Goal: Task Accomplishment & Management: Manage account settings

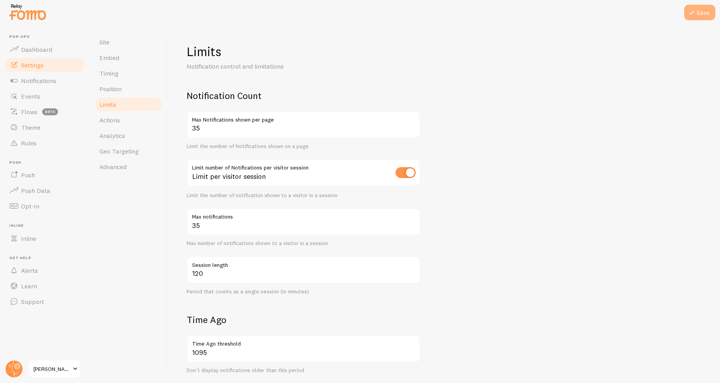
type input "120"
click at [698, 19] on button "Save" at bounding box center [699, 13] width 31 height 16
click at [35, 48] on span "Dashboard" at bounding box center [36, 50] width 31 height 8
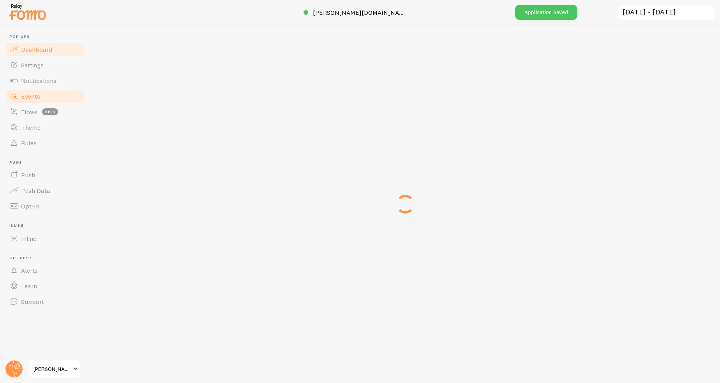
click at [36, 100] on link "Events" at bounding box center [45, 96] width 80 height 16
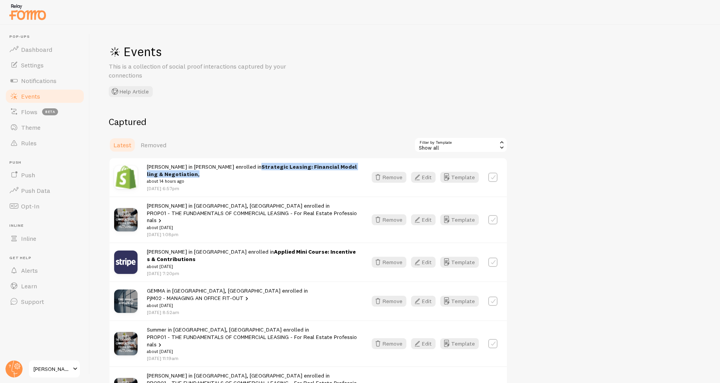
drag, startPoint x: 324, startPoint y: 168, endPoint x: 359, endPoint y: 168, distance: 34.7
click at [358, 168] on div "Jeffrey in Hampton enrolled in Strategic Leasing: Financial Modelling & Negotia…" at bounding box center [252, 177] width 211 height 29
click at [587, 112] on div "Events This is a collection of social proof interactions captured by your conne…" at bounding box center [405, 204] width 630 height 358
click at [466, 175] on button "Template" at bounding box center [459, 177] width 39 height 11
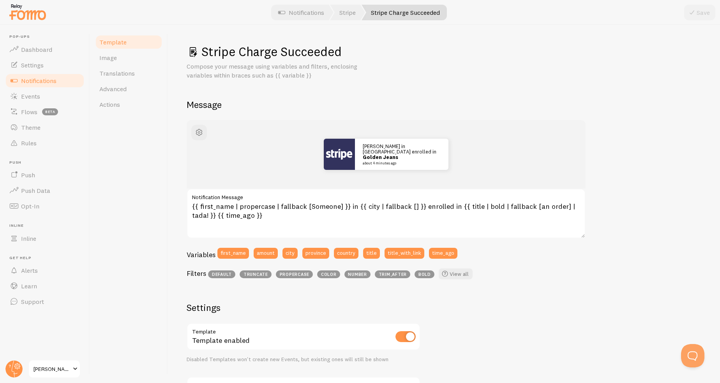
drag, startPoint x: 132, startPoint y: 177, endPoint x: 184, endPoint y: 176, distance: 52.2
click at [132, 177] on div "Template Image Translations Advanced Actions" at bounding box center [129, 204] width 78 height 358
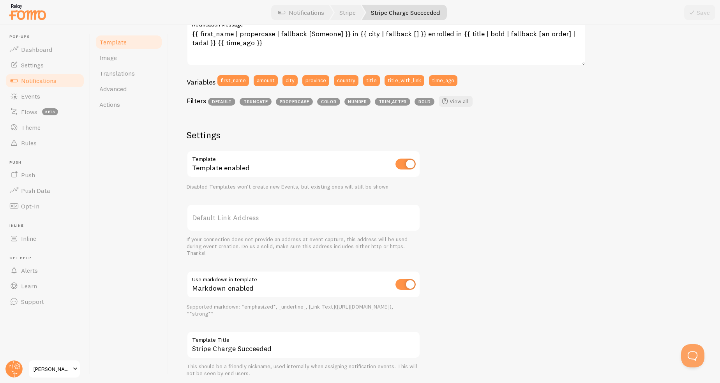
scroll to position [195, 0]
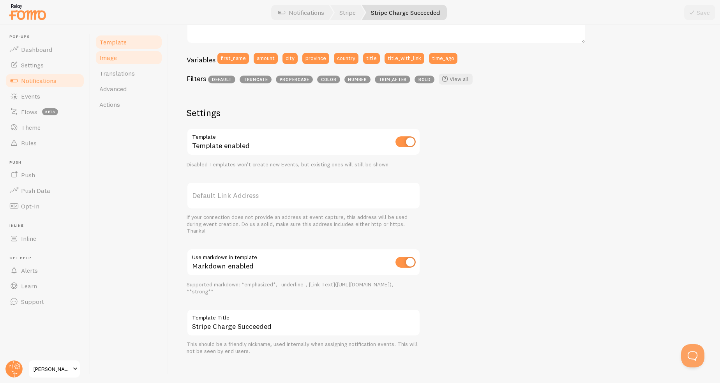
click at [126, 64] on link "Image" at bounding box center [129, 58] width 68 height 16
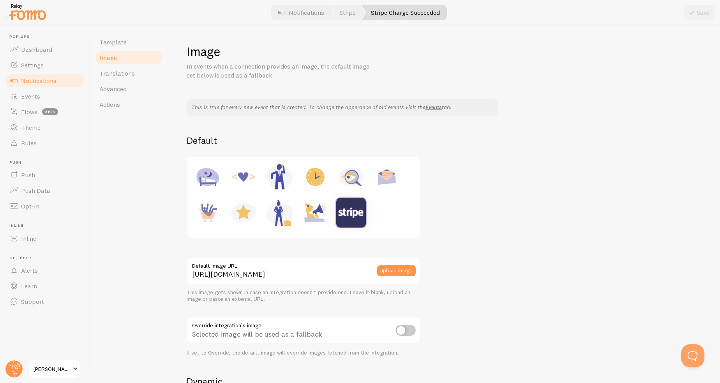
click at [344, 204] on img at bounding box center [351, 213] width 30 height 30
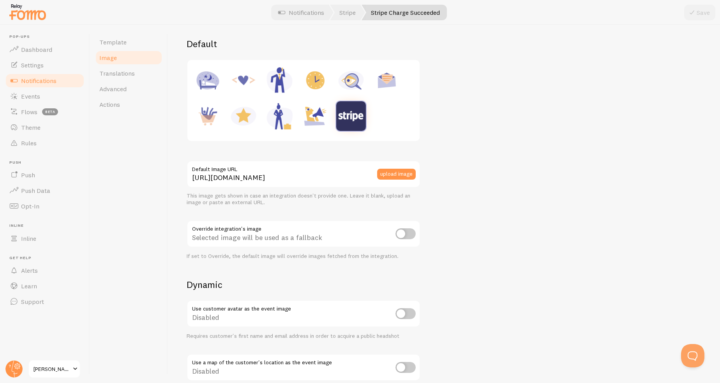
scroll to position [117, 0]
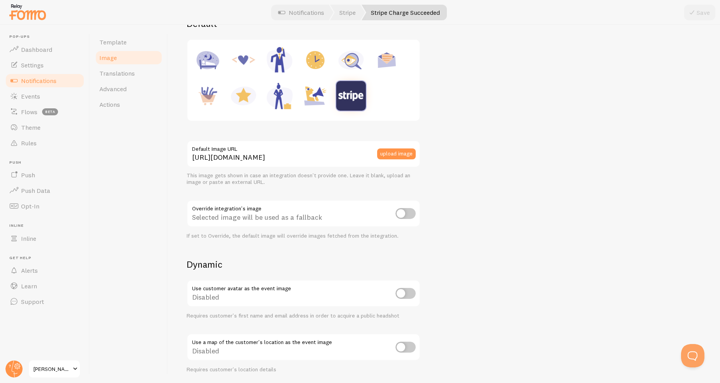
click at [411, 215] on input "checkbox" at bounding box center [405, 213] width 20 height 11
checkbox input "true"
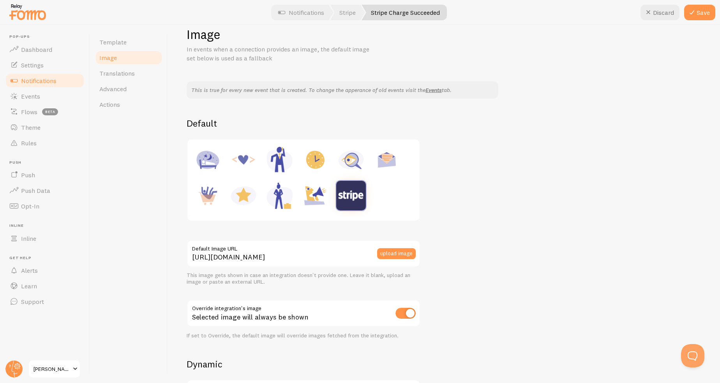
scroll to position [0, 0]
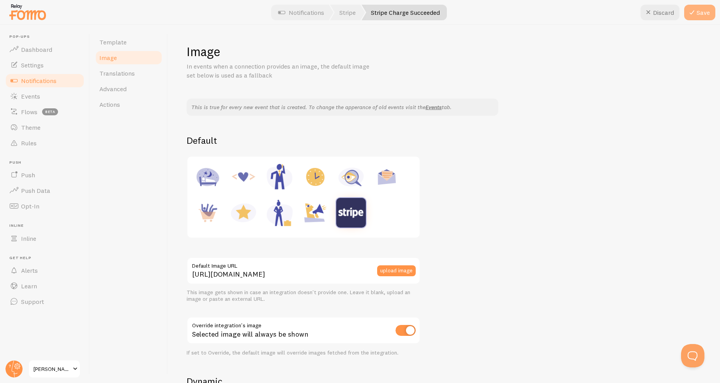
click at [700, 16] on button "Save" at bounding box center [699, 13] width 31 height 16
click at [44, 97] on link "Events" at bounding box center [45, 96] width 80 height 16
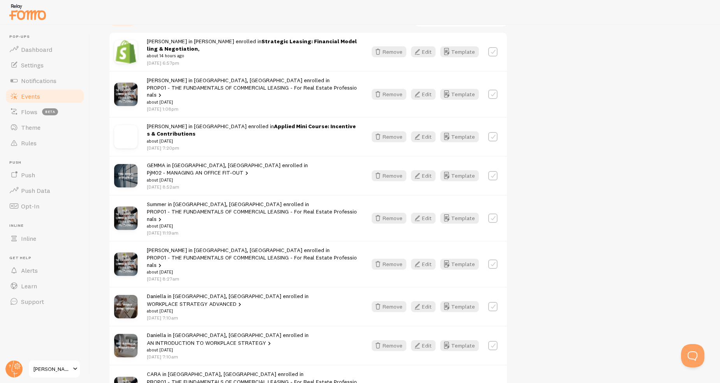
scroll to position [117, 0]
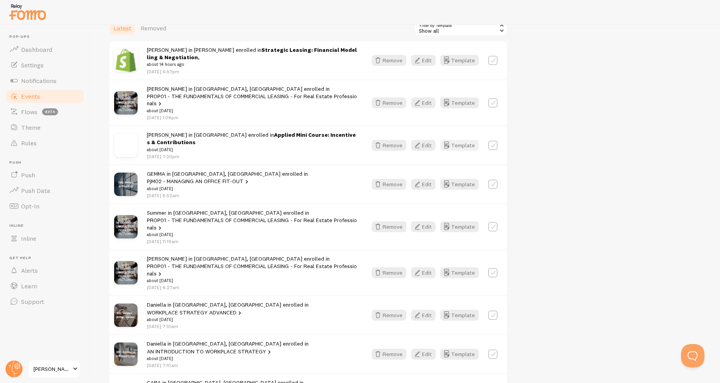
click at [461, 140] on button "Template" at bounding box center [459, 145] width 39 height 11
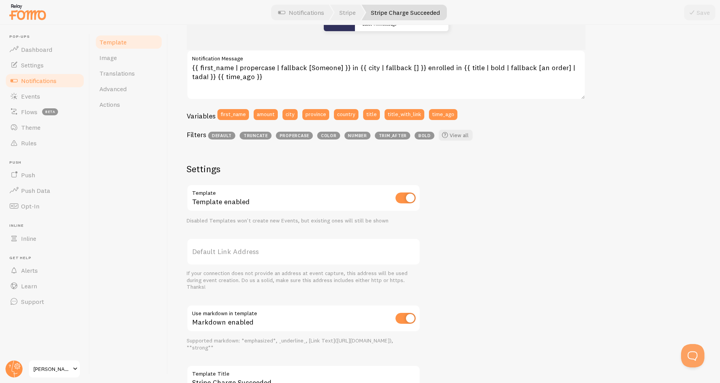
scroll to position [156, 0]
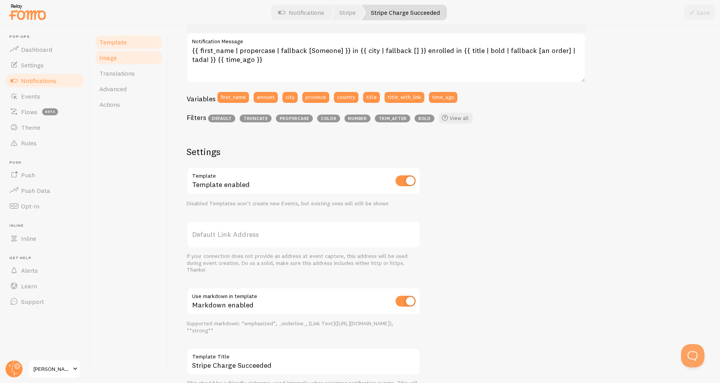
click at [120, 53] on link "Image" at bounding box center [129, 58] width 68 height 16
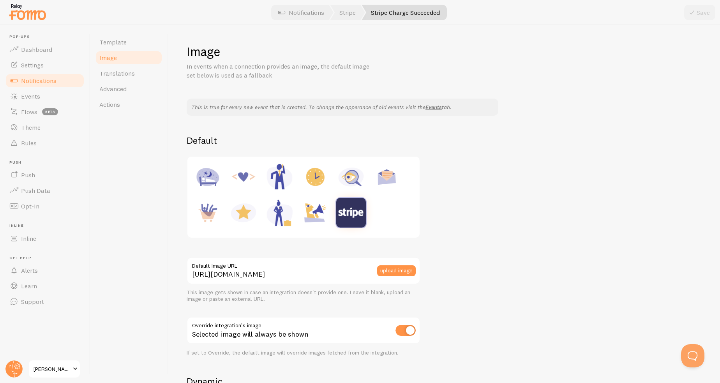
click at [349, 221] on img at bounding box center [351, 213] width 30 height 30
click at [316, 216] on img at bounding box center [315, 213] width 30 height 30
click at [346, 210] on img at bounding box center [351, 213] width 30 height 30
type input "[URL][DOMAIN_NAME]"
click at [386, 271] on button "upload image" at bounding box center [396, 270] width 39 height 11
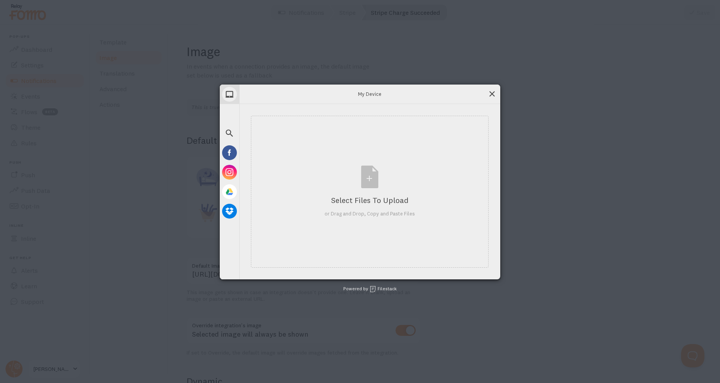
click at [494, 95] on span at bounding box center [492, 94] width 9 height 9
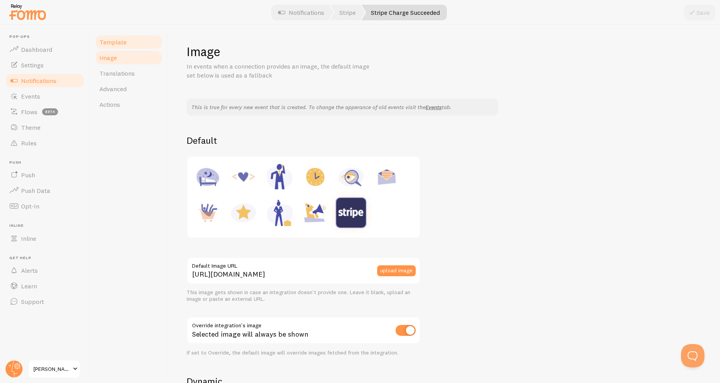
click at [115, 42] on span "Template" at bounding box center [112, 42] width 27 height 8
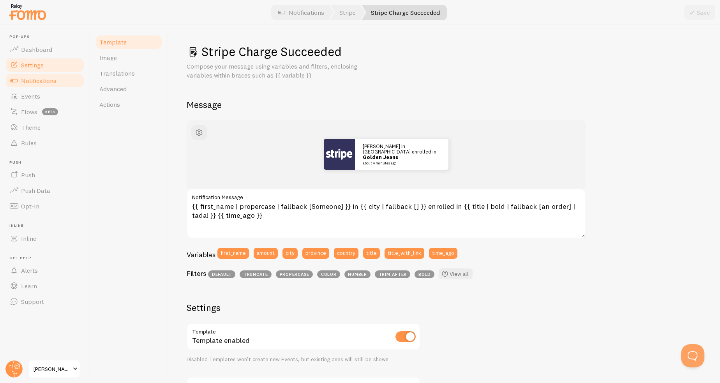
click at [47, 66] on link "Settings" at bounding box center [45, 65] width 80 height 16
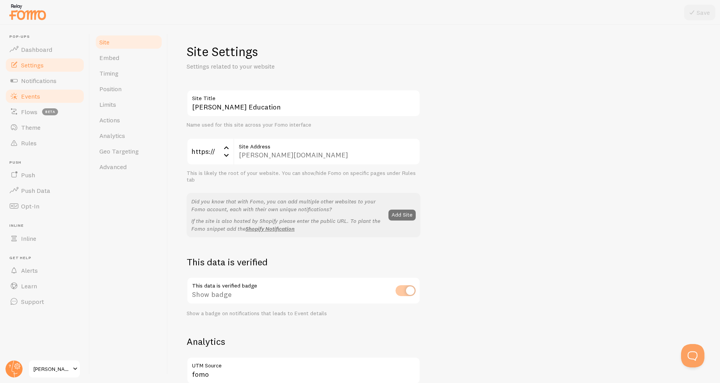
click at [48, 100] on link "Events" at bounding box center [45, 96] width 80 height 16
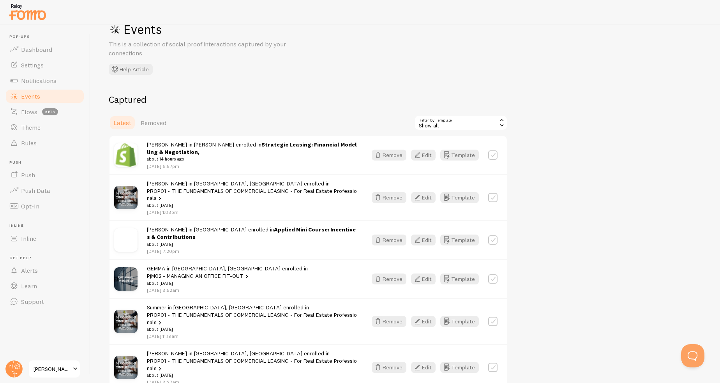
scroll to position [117, 0]
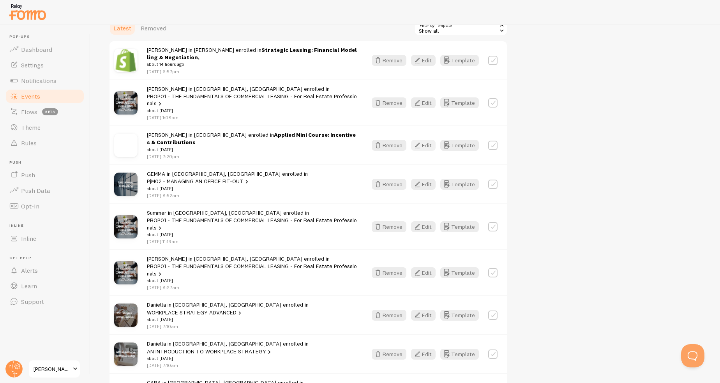
click at [424, 140] on button "Edit" at bounding box center [423, 145] width 25 height 11
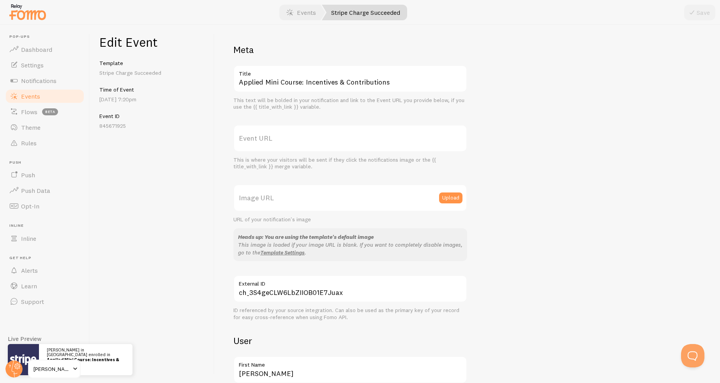
click at [333, 199] on label "Image URL" at bounding box center [350, 197] width 234 height 27
click at [333, 199] on input "Image URL" at bounding box center [350, 197] width 234 height 27
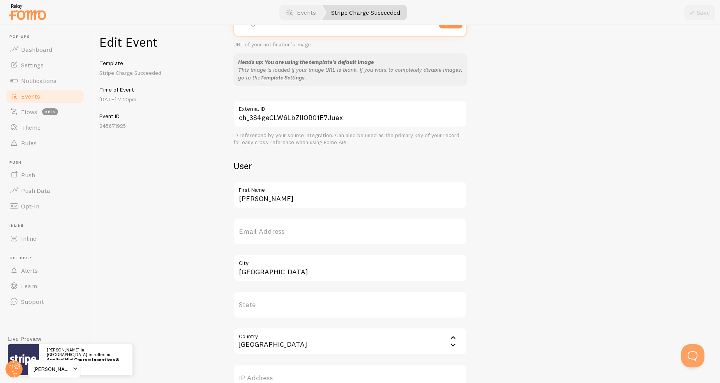
scroll to position [195, 0]
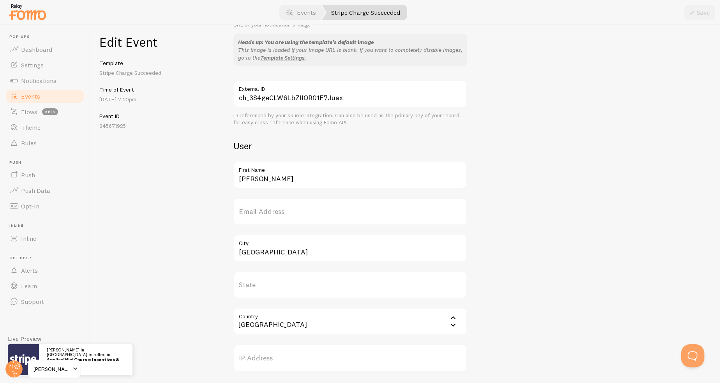
click at [539, 171] on div "Meta Applied Mini Course: Incentives & Contributions Title This text will be bo…" at bounding box center [467, 144] width 468 height 590
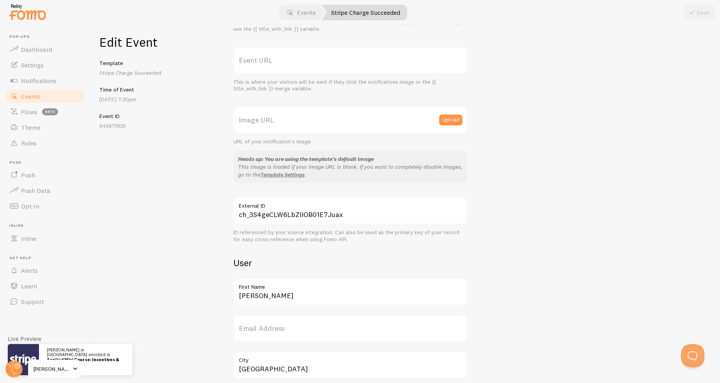
scroll to position [39, 0]
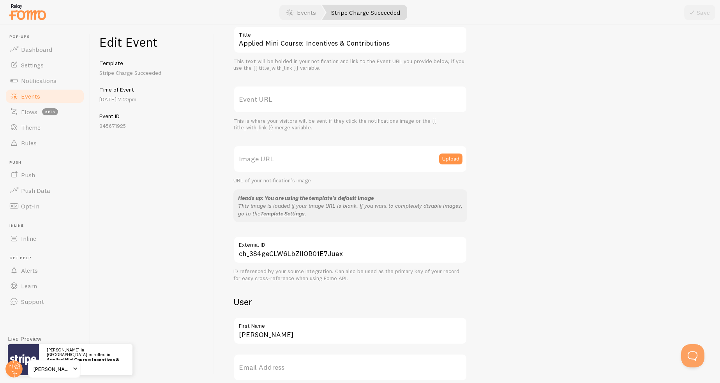
click at [44, 96] on link "Events" at bounding box center [45, 96] width 80 height 16
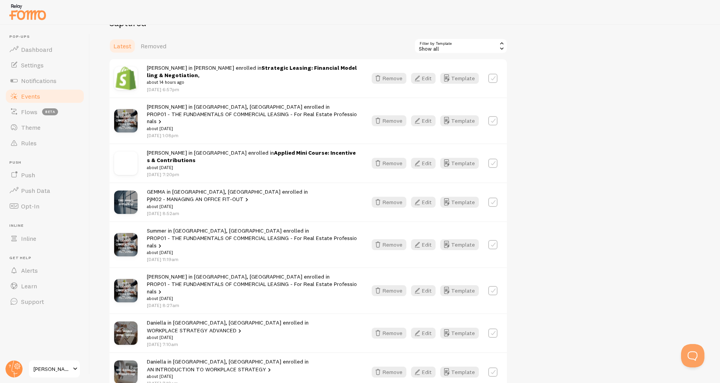
scroll to position [117, 0]
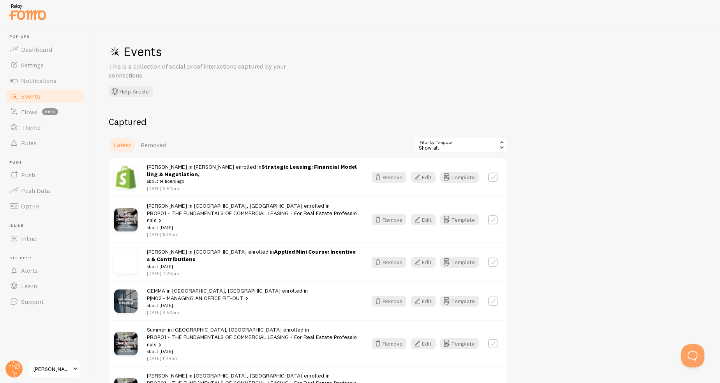
drag, startPoint x: 228, startPoint y: 63, endPoint x: 464, endPoint y: 49, distance: 236.9
click at [464, 49] on div "Events This is a collection of social proof interactions captured by your conne…" at bounding box center [405, 204] width 630 height 358
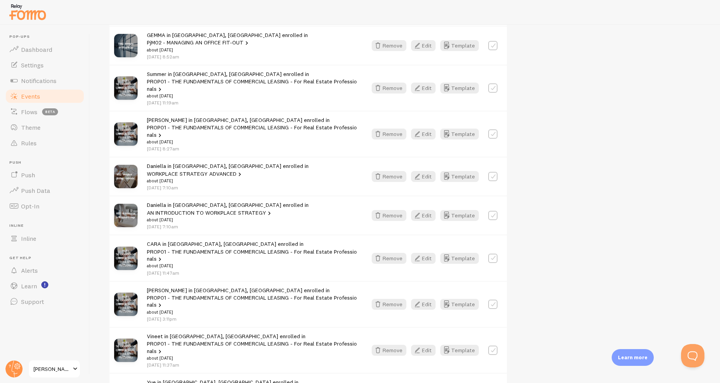
scroll to position [273, 0]
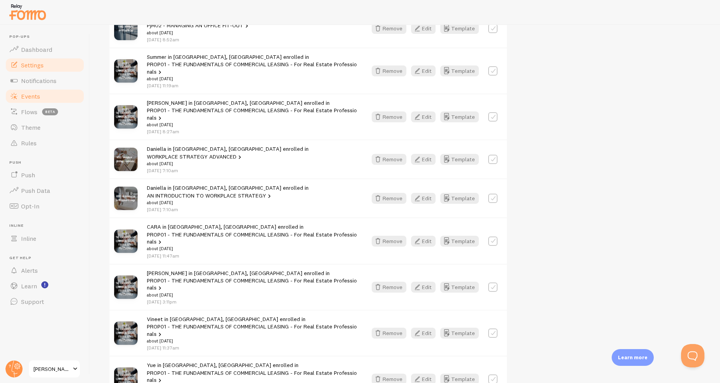
click at [49, 65] on link "Settings" at bounding box center [45, 65] width 80 height 16
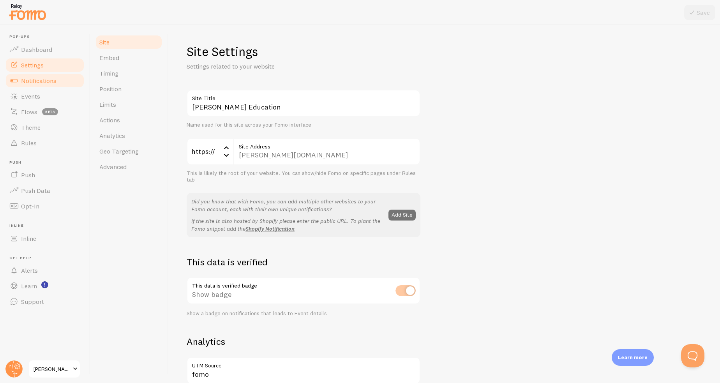
click at [63, 84] on link "Notifications" at bounding box center [45, 81] width 80 height 16
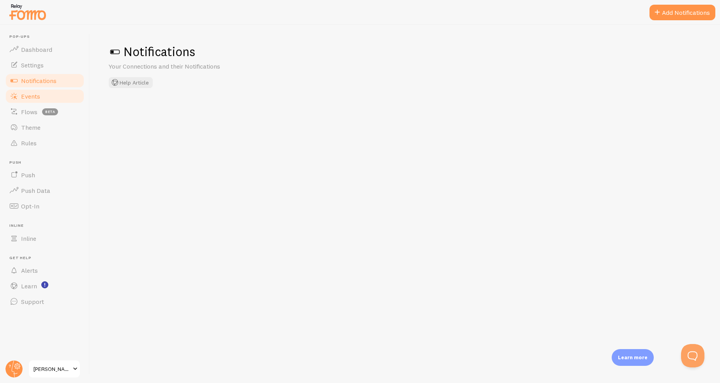
click at [55, 97] on link "Events" at bounding box center [45, 96] width 80 height 16
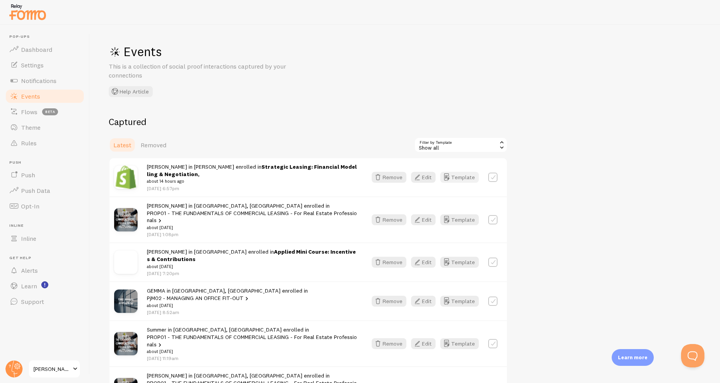
click at [463, 177] on button "Template" at bounding box center [459, 177] width 39 height 11
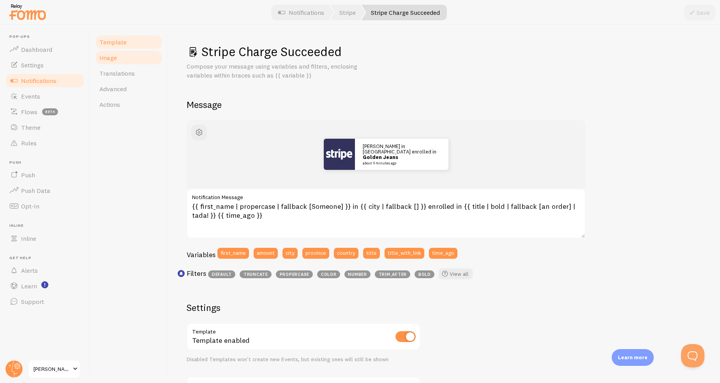
click at [100, 58] on span "Image" at bounding box center [108, 58] width 18 height 8
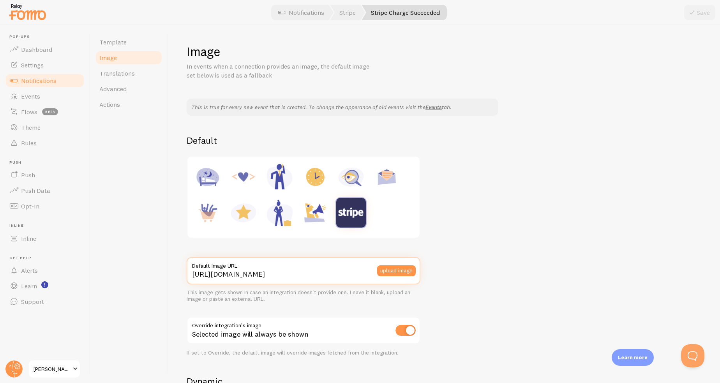
click at [365, 273] on input "[URL][DOMAIN_NAME]" at bounding box center [304, 270] width 234 height 27
click at [31, 49] on span "Dashboard" at bounding box center [36, 50] width 31 height 8
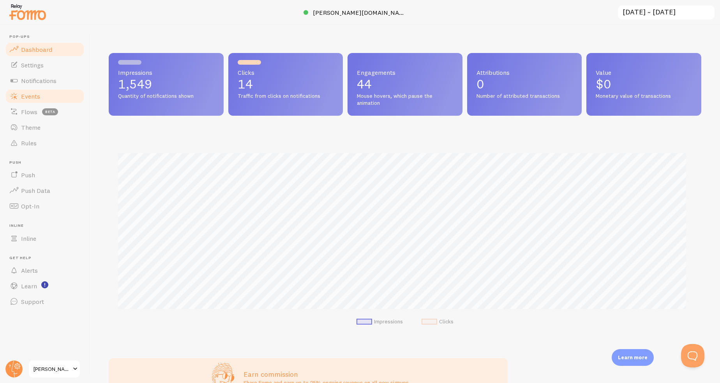
click at [28, 96] on span "Events" at bounding box center [30, 96] width 19 height 8
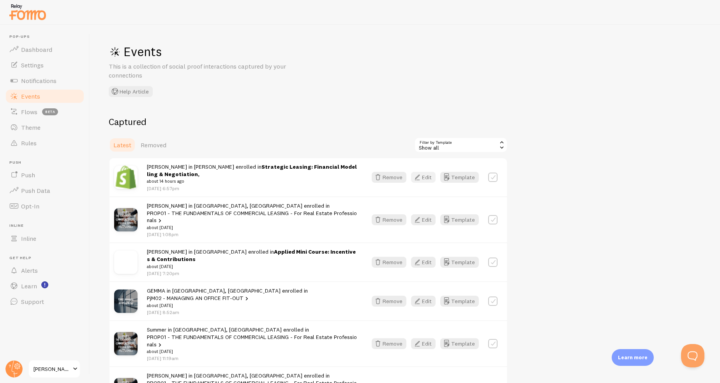
click at [433, 176] on button "Edit" at bounding box center [423, 177] width 25 height 11
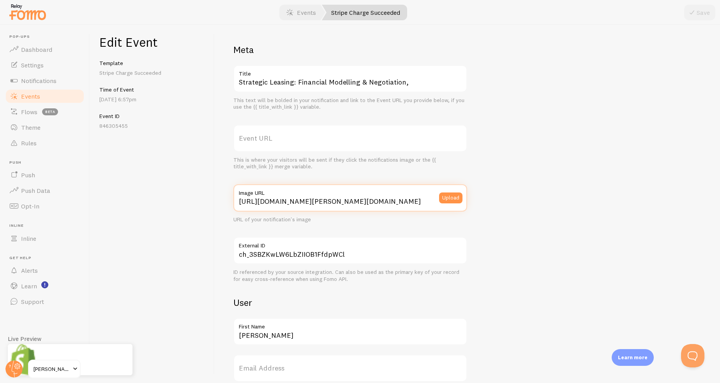
click at [413, 203] on input "[URL][DOMAIN_NAME][PERSON_NAME][DOMAIN_NAME]" at bounding box center [350, 197] width 234 height 27
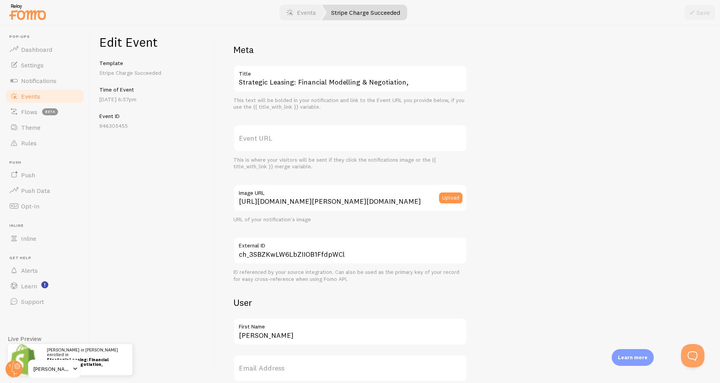
drag, startPoint x: 554, startPoint y: 206, endPoint x: 493, endPoint y: 208, distance: 60.8
click at [493, 208] on div "Meta Strategic Leasing: Financial Modelling & Negotiation, Title This text will…" at bounding box center [467, 320] width 468 height 552
click at [366, 204] on input "[URL][DOMAIN_NAME][PERSON_NAME][DOMAIN_NAME]" at bounding box center [350, 197] width 234 height 27
paste input "[DOMAIN_NAME][URL]"
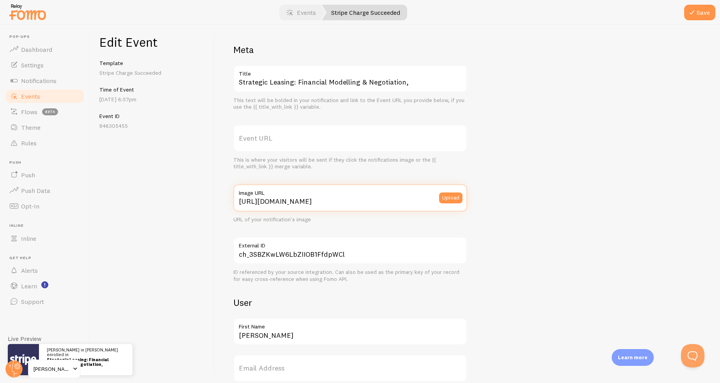
scroll to position [0, 12]
type input "[URL][DOMAIN_NAME]"
click at [542, 215] on div "Meta Strategic Leasing: Financial Modelling & Negotiation, Title This text will…" at bounding box center [467, 320] width 468 height 552
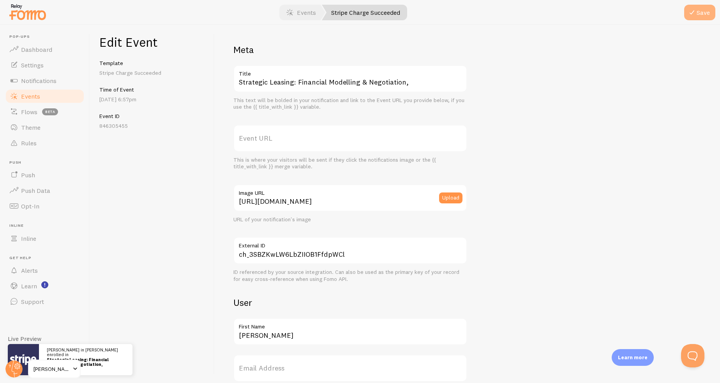
click at [698, 11] on button "Save" at bounding box center [699, 13] width 31 height 16
click at [36, 96] on span "Events" at bounding box center [30, 96] width 19 height 8
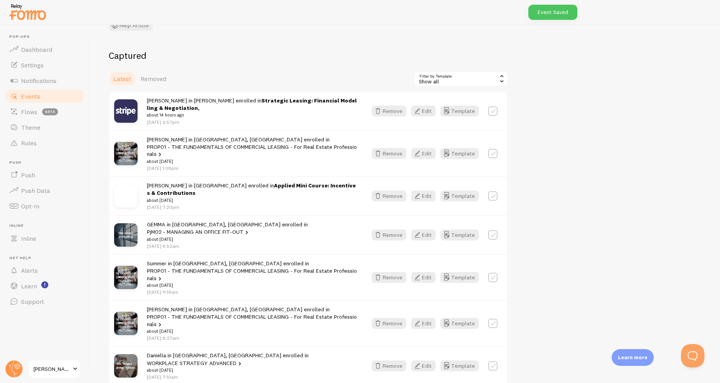
scroll to position [78, 0]
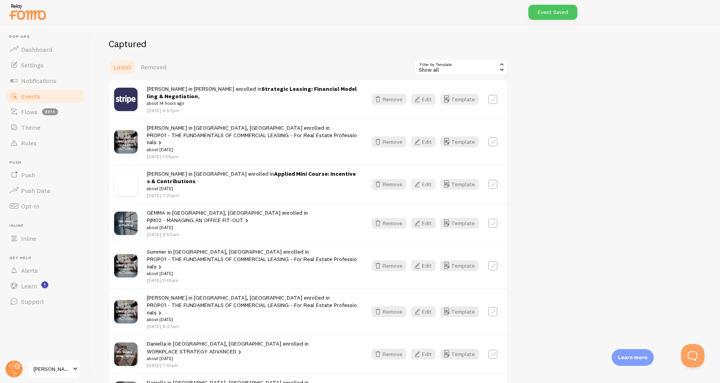
click at [421, 180] on icon "button" at bounding box center [416, 184] width 9 height 9
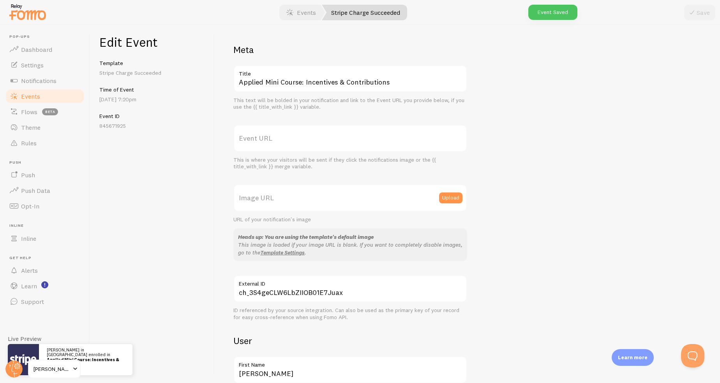
click at [367, 196] on label "Image URL" at bounding box center [350, 197] width 234 height 27
click at [367, 196] on input "Image URL" at bounding box center [350, 197] width 234 height 27
paste input "[URL][DOMAIN_NAME]"
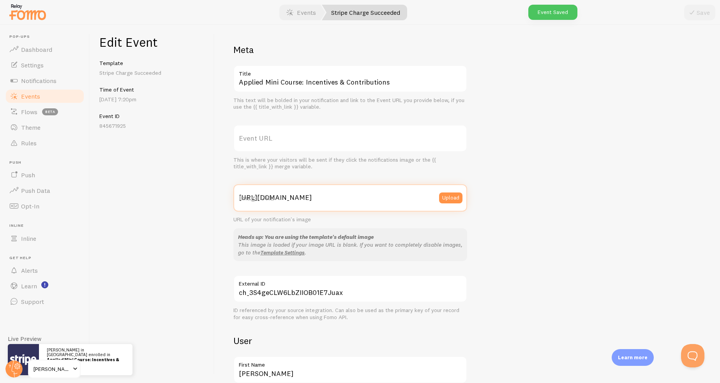
scroll to position [0, 12]
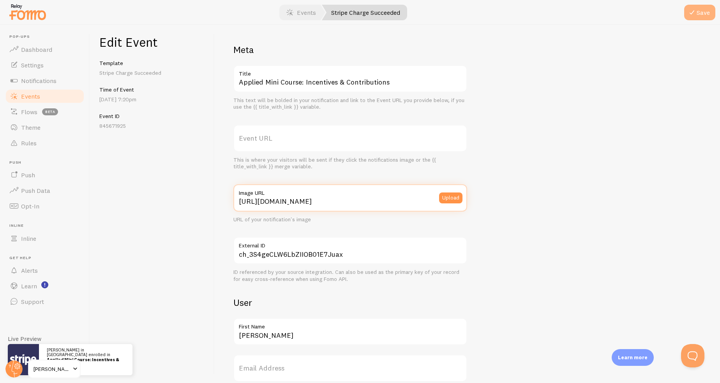
type input "[URL][DOMAIN_NAME]"
click at [703, 11] on button "Save" at bounding box center [699, 13] width 31 height 16
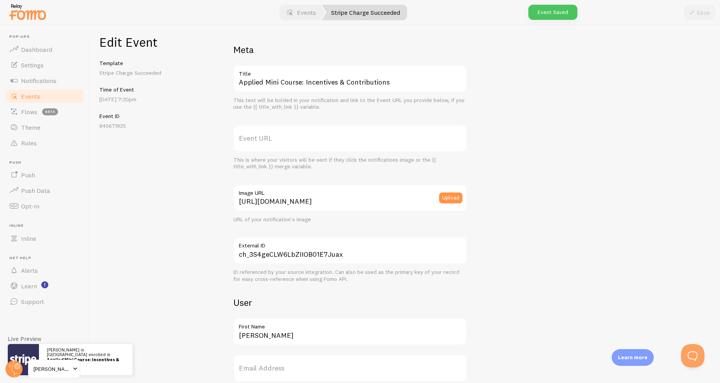
click at [35, 95] on span "Events" at bounding box center [30, 96] width 19 height 8
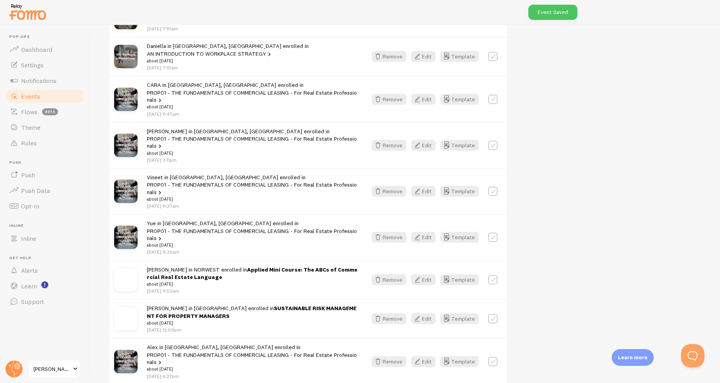
scroll to position [467, 0]
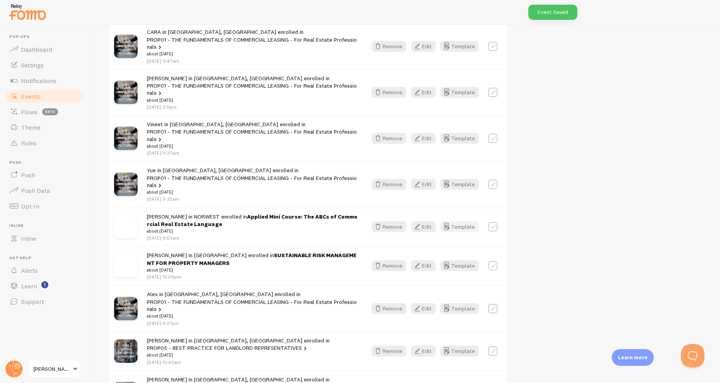
click at [444, 222] on icon "button" at bounding box center [446, 226] width 9 height 9
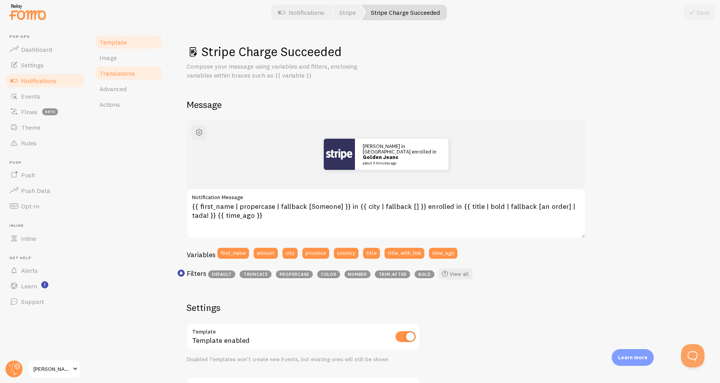
click at [116, 69] on span "Translations" at bounding box center [116, 73] width 35 height 8
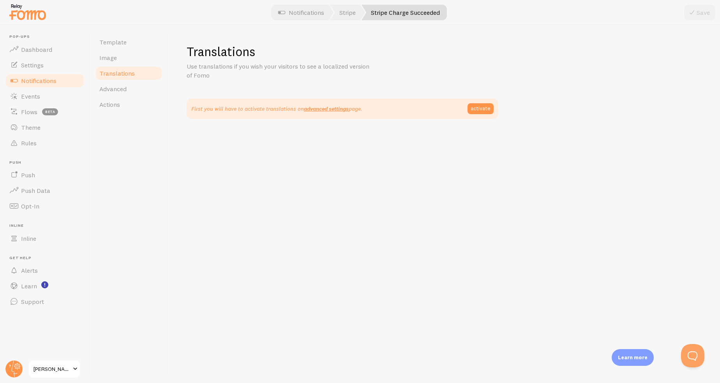
drag, startPoint x: 118, startPoint y: 58, endPoint x: 183, endPoint y: 94, distance: 74.1
click at [118, 58] on link "Image" at bounding box center [129, 58] width 68 height 16
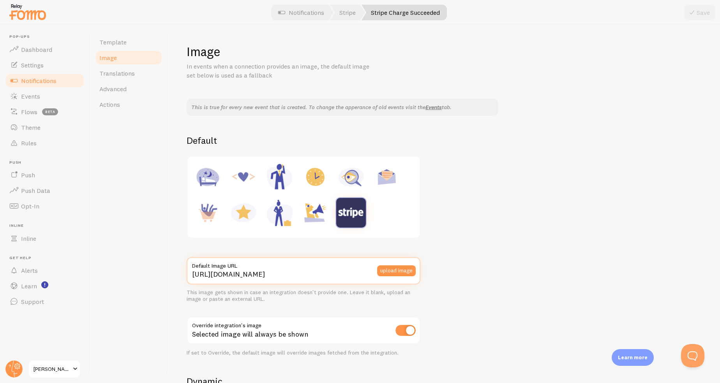
click at [303, 273] on input "[URL][DOMAIN_NAME]" at bounding box center [304, 270] width 234 height 27
click at [467, 261] on div "This is true for every new event that is created. To change the apperance of ol…" at bounding box center [444, 338] width 515 height 478
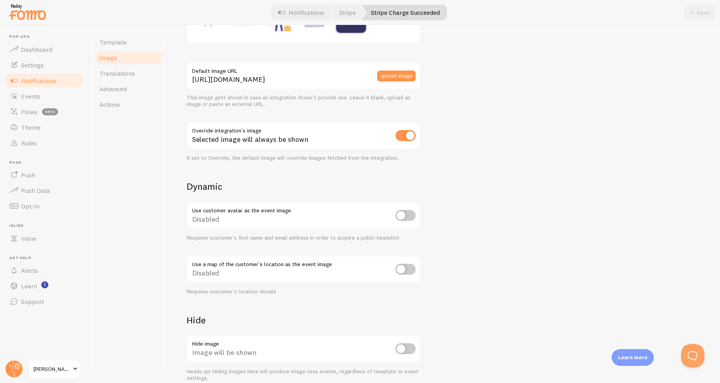
click at [404, 130] on input "checkbox" at bounding box center [405, 135] width 20 height 11
click at [698, 10] on button "Save" at bounding box center [699, 13] width 31 height 16
click at [408, 134] on input "checkbox" at bounding box center [405, 135] width 20 height 11
checkbox input "true"
click at [690, 14] on icon at bounding box center [691, 12] width 9 height 9
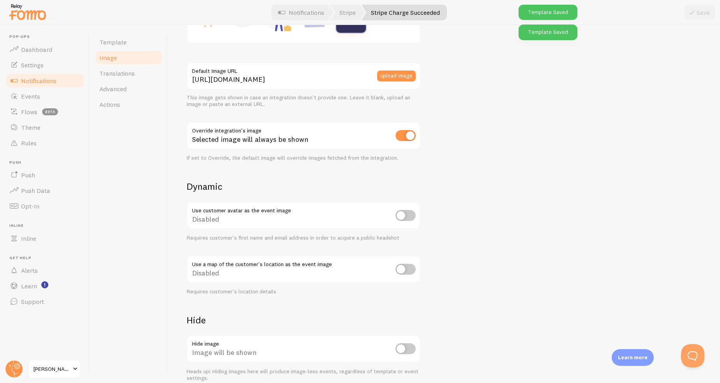
click at [34, 79] on span "Notifications" at bounding box center [38, 81] width 35 height 8
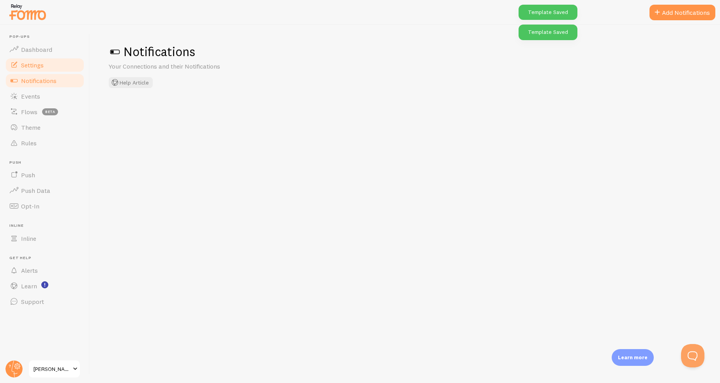
click at [41, 64] on span "Settings" at bounding box center [32, 65] width 23 height 8
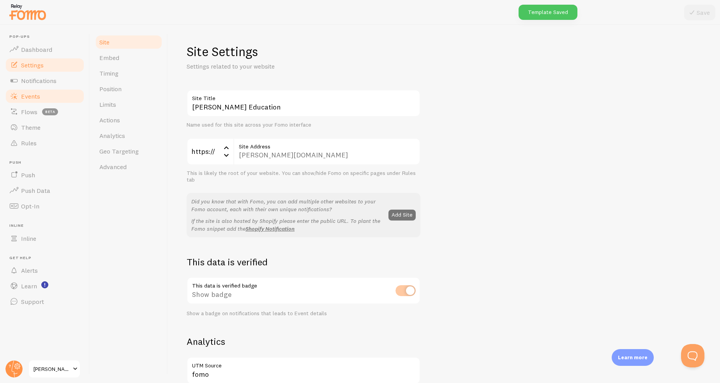
click at [41, 94] on link "Events" at bounding box center [45, 96] width 80 height 16
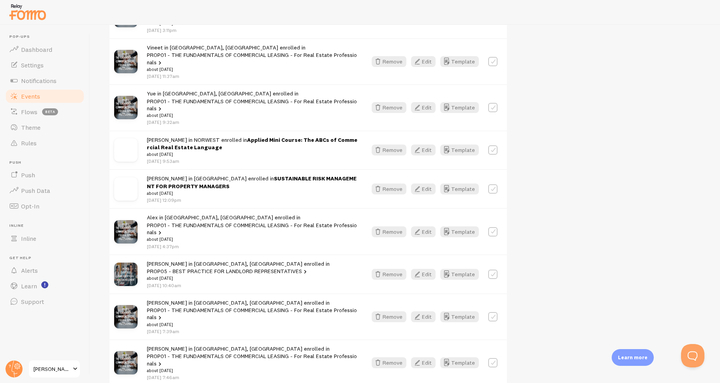
scroll to position [545, 0]
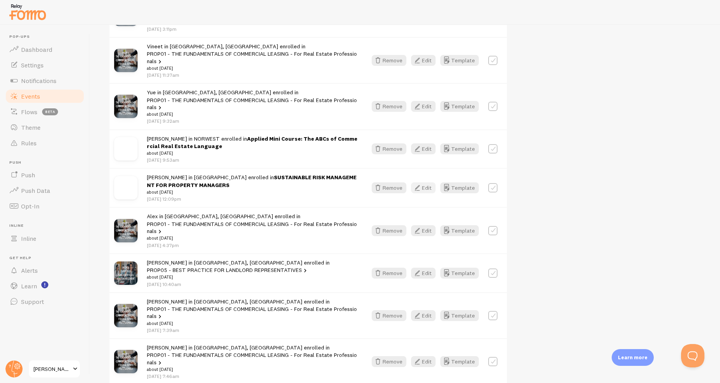
click at [429, 182] on button "Edit" at bounding box center [423, 187] width 25 height 11
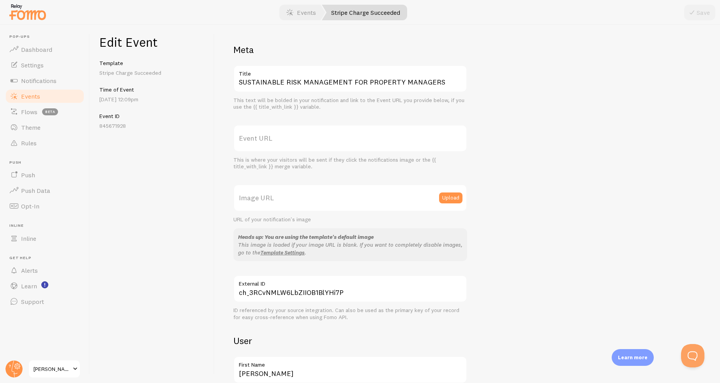
click at [411, 197] on label "Image URL" at bounding box center [350, 197] width 234 height 27
click at [411, 197] on input "Image URL" at bounding box center [350, 197] width 234 height 27
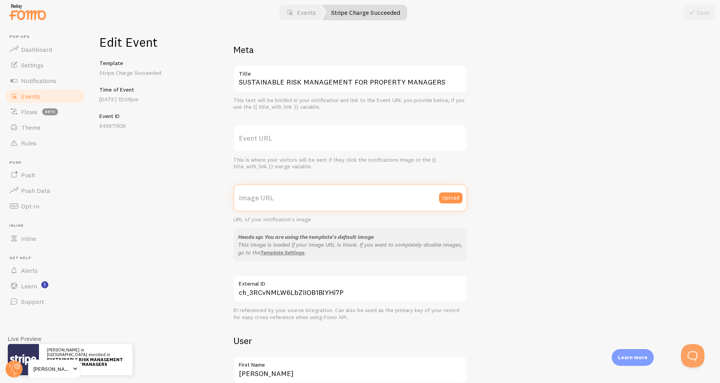
paste input "[URL][DOMAIN_NAME]"
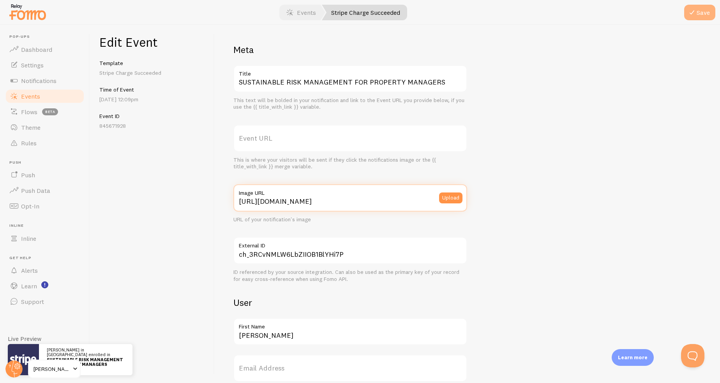
type input "[URL][DOMAIN_NAME]"
click at [700, 16] on button "Save" at bounding box center [699, 13] width 31 height 16
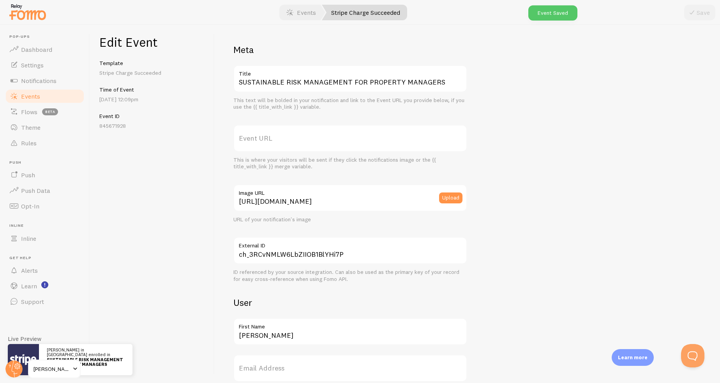
click at [47, 99] on link "Events" at bounding box center [45, 96] width 80 height 16
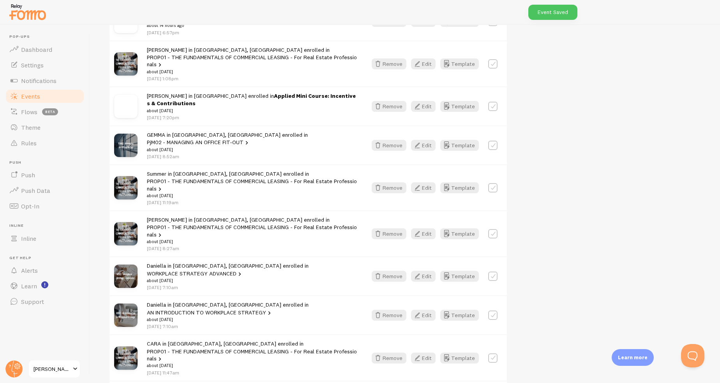
scroll to position [351, 0]
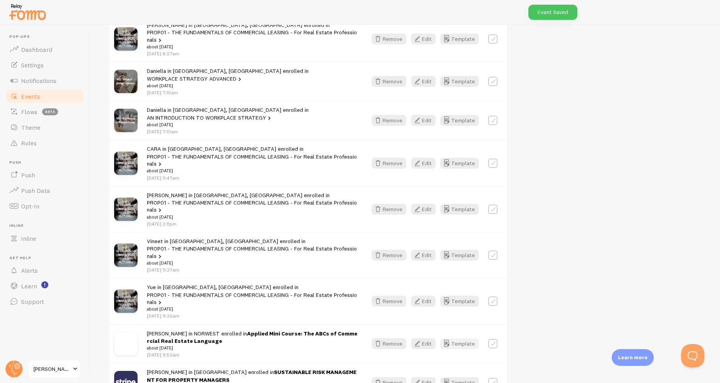
click at [451, 339] on icon "button" at bounding box center [446, 343] width 9 height 9
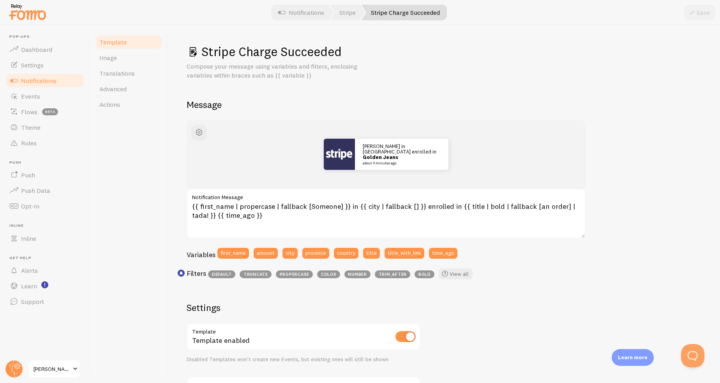
click at [39, 79] on span "Notifications" at bounding box center [38, 81] width 35 height 8
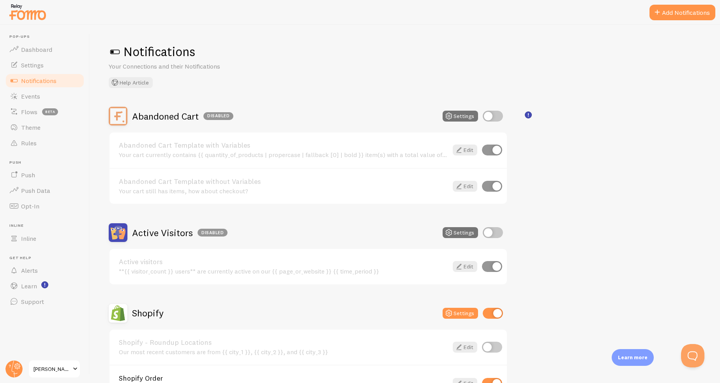
scroll to position [195, 0]
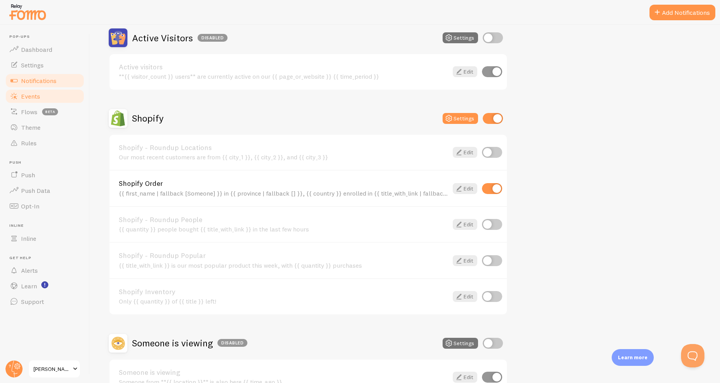
click at [38, 99] on span "Events" at bounding box center [30, 96] width 19 height 8
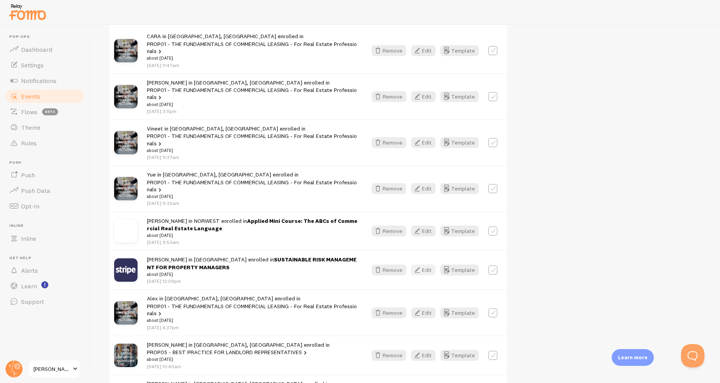
scroll to position [467, 0]
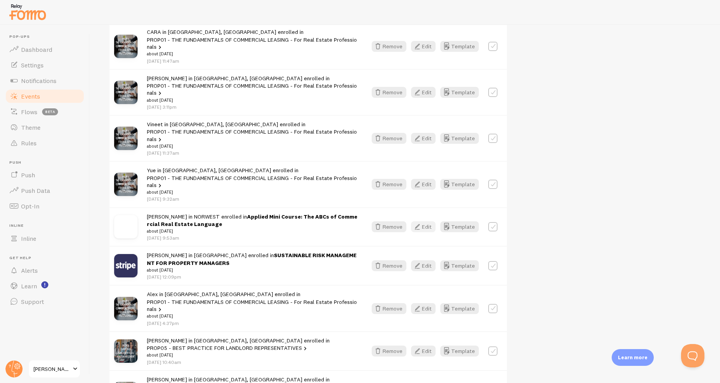
click at [428, 221] on button "Edit" at bounding box center [423, 226] width 25 height 11
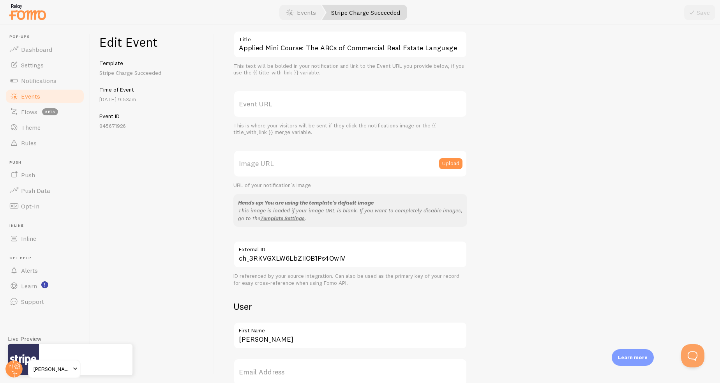
scroll to position [39, 0]
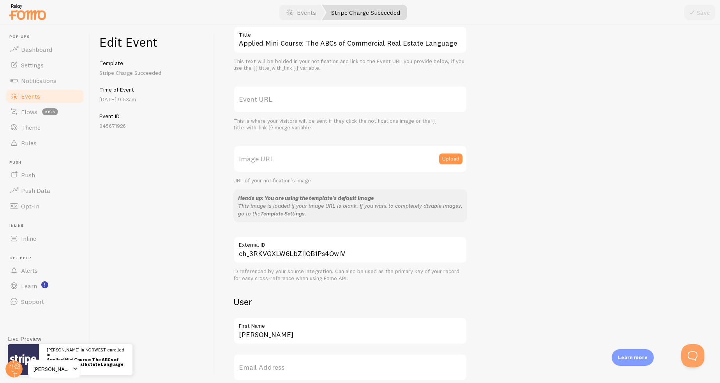
click at [336, 170] on label "Image URL" at bounding box center [350, 158] width 234 height 27
click at [336, 170] on input "Image URL" at bounding box center [350, 158] width 234 height 27
paste input "[URL][DOMAIN_NAME]"
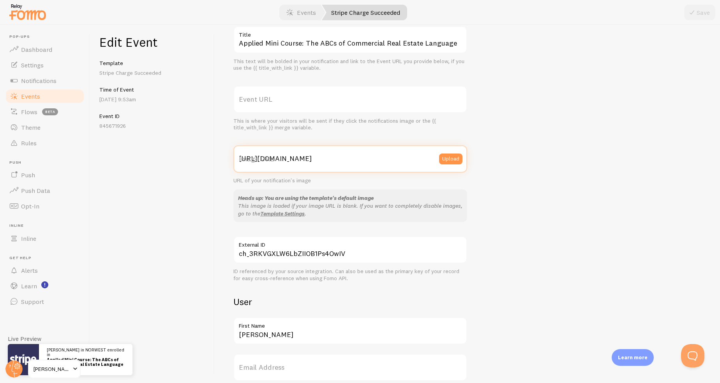
scroll to position [0, 12]
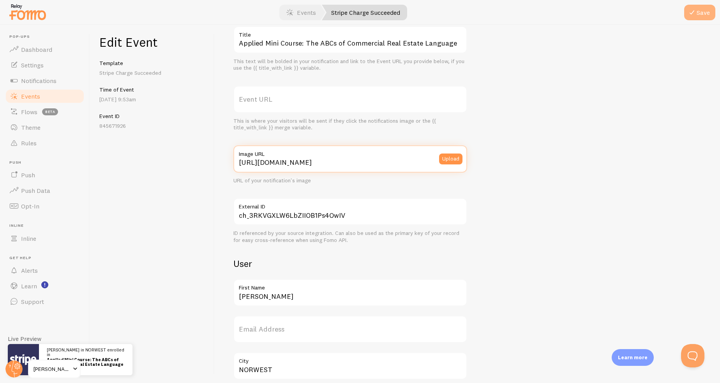
type input "[URL][DOMAIN_NAME]"
click at [694, 11] on icon "submit" at bounding box center [691, 12] width 9 height 9
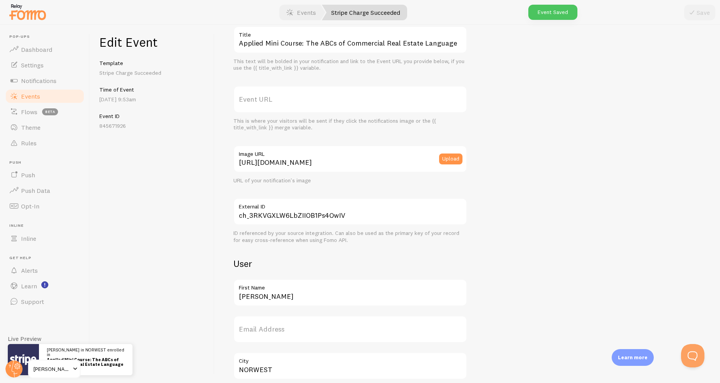
click at [55, 98] on link "Events" at bounding box center [45, 96] width 80 height 16
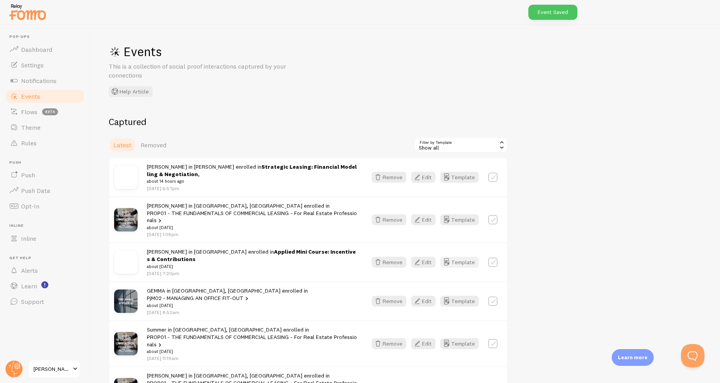
click at [444, 257] on icon "button" at bounding box center [446, 261] width 9 height 9
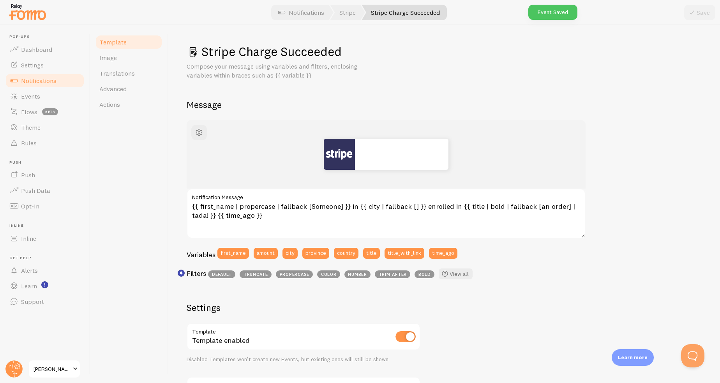
click at [51, 80] on span "Notifications" at bounding box center [38, 81] width 35 height 8
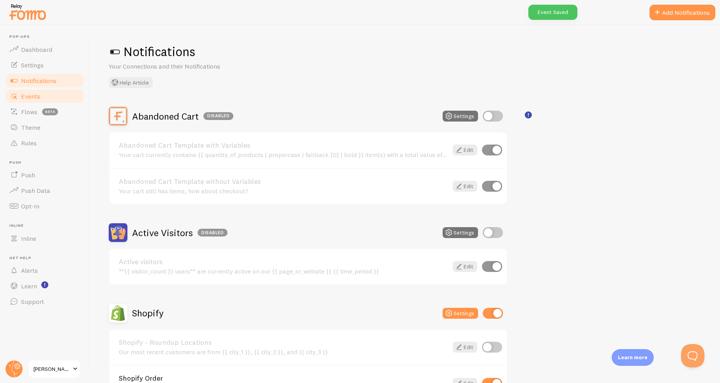
click at [50, 96] on link "Events" at bounding box center [45, 96] width 80 height 16
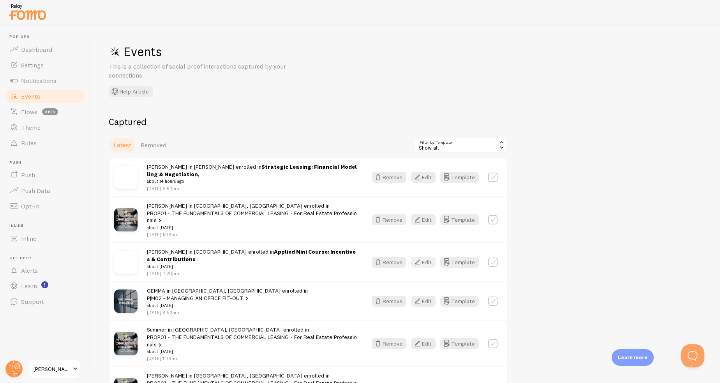
click at [426, 257] on button "Edit" at bounding box center [423, 262] width 25 height 11
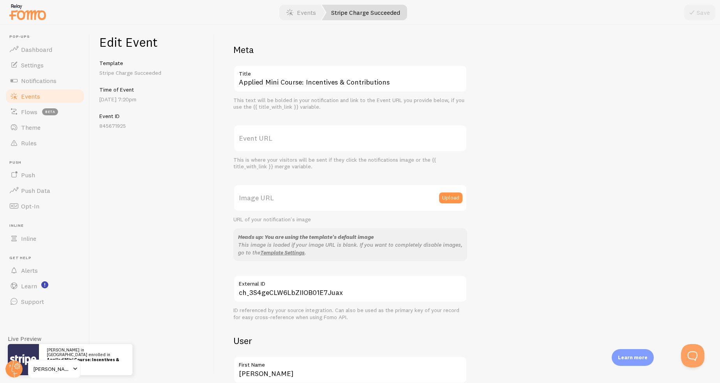
drag, startPoint x: 319, startPoint y: 204, endPoint x: 326, endPoint y: 197, distance: 9.9
click at [319, 204] on label "Image URL" at bounding box center [350, 197] width 234 height 27
click at [319, 204] on input "Image URL" at bounding box center [350, 197] width 234 height 27
click at [326, 196] on label "Image URL" at bounding box center [350, 197] width 234 height 27
click at [326, 196] on input "Image URL" at bounding box center [350, 197] width 234 height 27
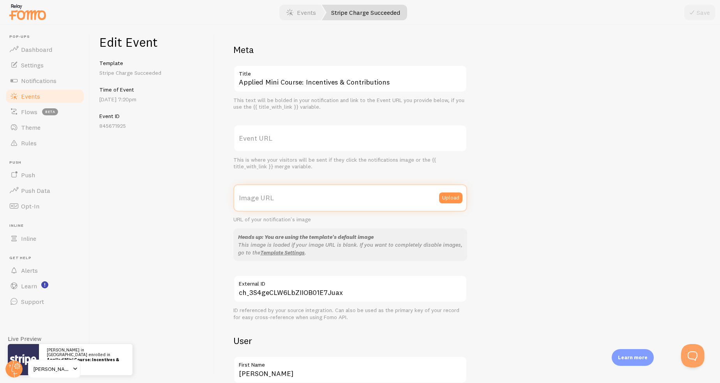
paste input "[URL][DOMAIN_NAME]"
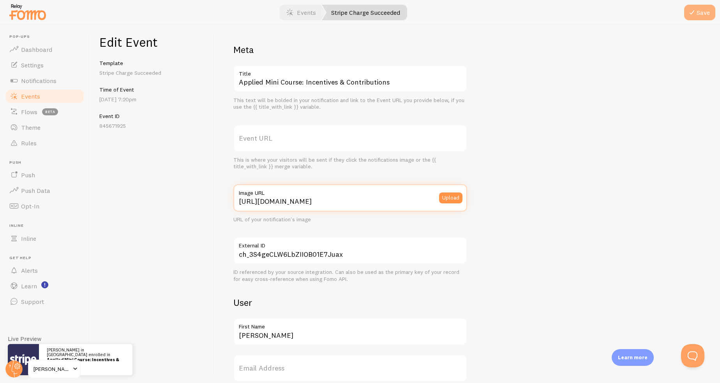
type input "[URL][DOMAIN_NAME]"
click at [691, 16] on icon "submit" at bounding box center [691, 12] width 9 height 9
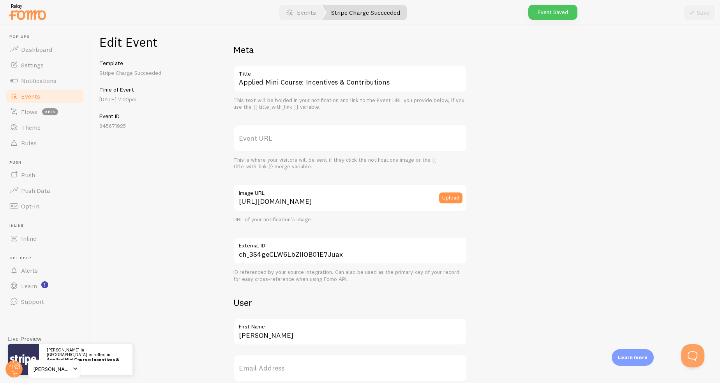
click at [79, 97] on link "Events" at bounding box center [45, 96] width 80 height 16
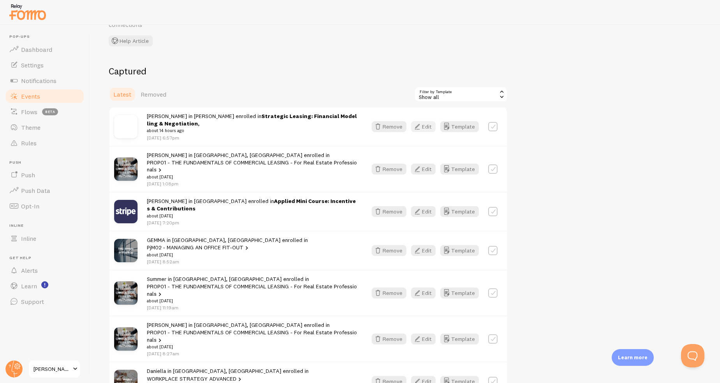
scroll to position [39, 0]
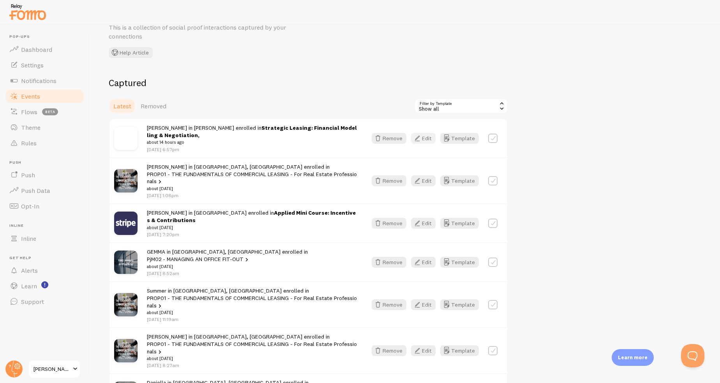
click at [430, 137] on button "Edit" at bounding box center [423, 138] width 25 height 11
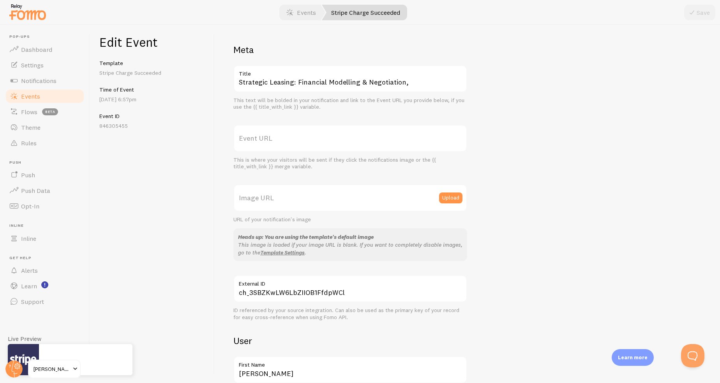
click at [336, 199] on label "Image URL" at bounding box center [350, 197] width 234 height 27
click at [336, 199] on input "Image URL" at bounding box center [350, 197] width 234 height 27
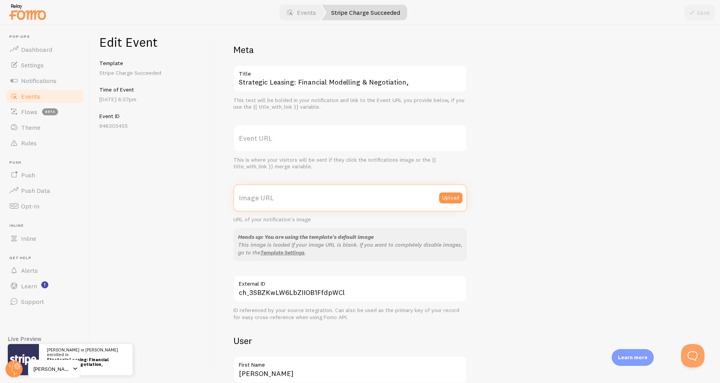
paste input "[URL][DOMAIN_NAME]"
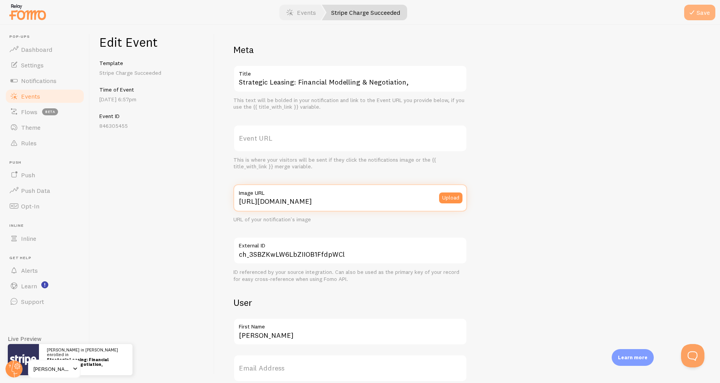
type input "[URL][DOMAIN_NAME]"
click at [696, 12] on icon "submit" at bounding box center [691, 12] width 9 height 9
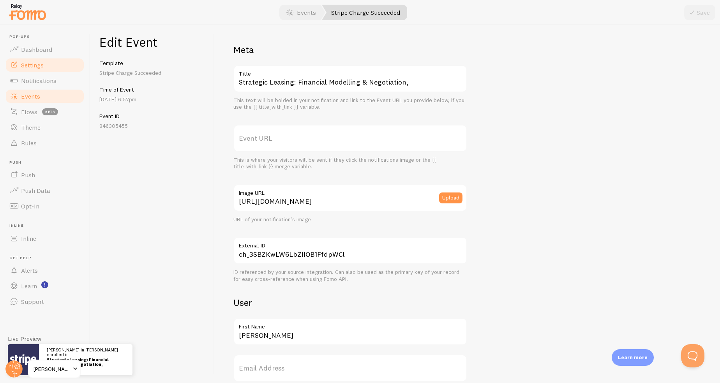
click at [42, 61] on span "Settings" at bounding box center [32, 65] width 23 height 8
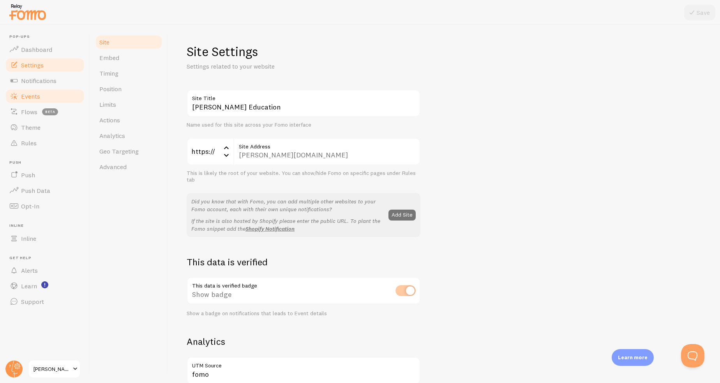
click at [29, 91] on link "Events" at bounding box center [45, 96] width 80 height 16
